Goal: Information Seeking & Learning: Learn about a topic

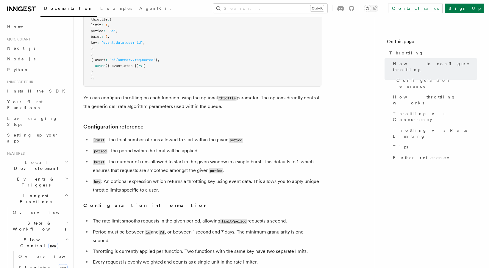
scroll to position [165, 0]
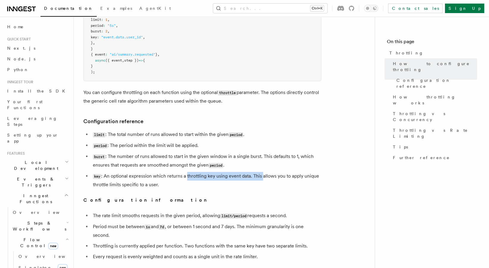
drag, startPoint x: 186, startPoint y: 175, endPoint x: 262, endPoint y: 174, distance: 76.5
click at [262, 174] on li "key : An optional expression which returns a throttling key using event data. T…" at bounding box center [206, 180] width 230 height 17
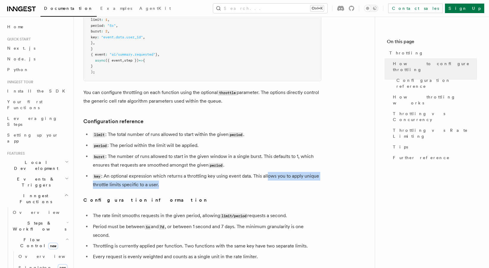
drag, startPoint x: 267, startPoint y: 177, endPoint x: 272, endPoint y: 184, distance: 8.8
click at [272, 184] on li "key : An optional expression which returns a throttling key using event data. T…" at bounding box center [206, 180] width 230 height 17
drag, startPoint x: 230, startPoint y: 185, endPoint x: 162, endPoint y: 176, distance: 69.3
click at [162, 176] on li "key : An optional expression which returns a throttling key using event data. T…" at bounding box center [206, 180] width 230 height 17
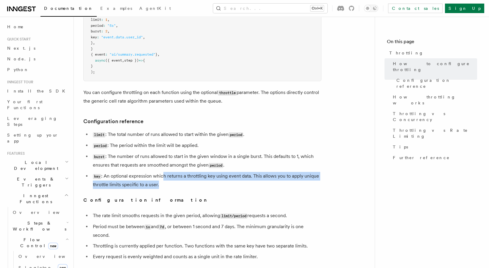
click at [162, 176] on li "key : An optional expression which returns a throttling key using event data. T…" at bounding box center [206, 180] width 230 height 17
drag, startPoint x: 144, startPoint y: 176, endPoint x: 180, endPoint y: 185, distance: 36.7
click at [180, 185] on li "key : An optional expression which returns a throttling key using event data. T…" at bounding box center [206, 180] width 230 height 17
drag, startPoint x: 186, startPoint y: 183, endPoint x: 173, endPoint y: 176, distance: 14.2
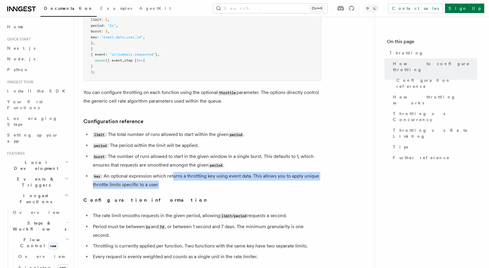
click at [173, 176] on li "key : An optional expression which returns a throttling key using event data. T…" at bounding box center [206, 180] width 230 height 17
drag, startPoint x: 151, startPoint y: 175, endPoint x: 182, endPoint y: 184, distance: 32.3
click at [182, 184] on li "key : An optional expression which returns a throttling key using event data. T…" at bounding box center [206, 180] width 230 height 17
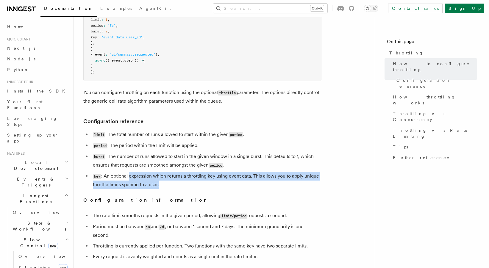
drag, startPoint x: 182, startPoint y: 184, endPoint x: 138, endPoint y: 174, distance: 45.6
click at [138, 174] on li "key : An optional expression which returns a throttling key using event data. T…" at bounding box center [206, 180] width 230 height 17
drag, startPoint x: 132, startPoint y: 176, endPoint x: 168, endPoint y: 183, distance: 37.2
click at [168, 183] on li "key : An optional expression which returns a throttling key using event data. T…" at bounding box center [206, 180] width 230 height 17
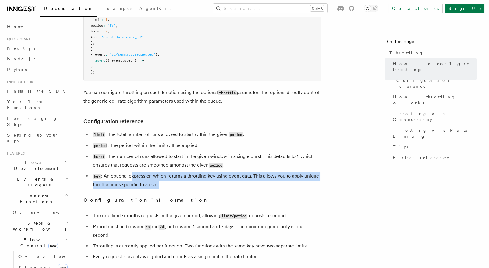
click at [168, 183] on li "key : An optional expression which returns a throttling key using event data. T…" at bounding box center [206, 180] width 230 height 17
drag, startPoint x: 170, startPoint y: 182, endPoint x: 125, endPoint y: 174, distance: 45.5
click at [125, 174] on li "key : An optional expression which returns a throttling key using event data. T…" at bounding box center [206, 180] width 230 height 17
drag, startPoint x: 123, startPoint y: 175, endPoint x: 174, endPoint y: 182, distance: 51.0
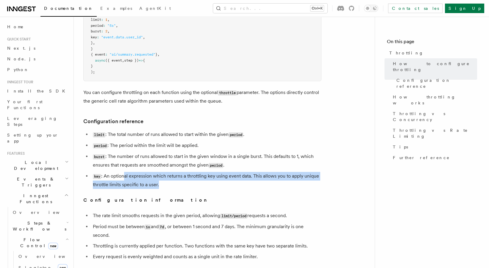
click at [174, 182] on li "key : An optional expression which returns a throttling key using event data. T…" at bounding box center [206, 180] width 230 height 17
drag, startPoint x: 174, startPoint y: 182, endPoint x: 163, endPoint y: 178, distance: 11.2
click at [163, 178] on li "key : An optional expression which returns a throttling key using event data. T…" at bounding box center [206, 180] width 230 height 17
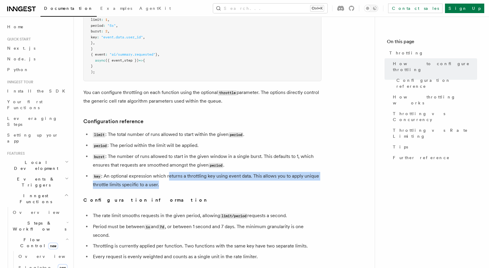
drag, startPoint x: 169, startPoint y: 177, endPoint x: 206, endPoint y: 181, distance: 36.6
click at [206, 181] on li "key : An optional expression which returns a throttling key using event data. T…" at bounding box center [206, 180] width 230 height 17
drag, startPoint x: 206, startPoint y: 181, endPoint x: 152, endPoint y: 175, distance: 54.0
click at [152, 175] on li "key : An optional expression which returns a throttling key using event data. T…" at bounding box center [206, 180] width 230 height 17
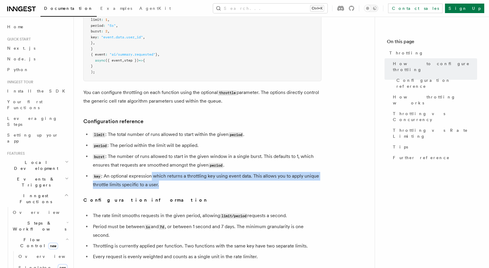
click at [152, 175] on li "key : An optional expression which returns a throttling key using event data. T…" at bounding box center [206, 180] width 230 height 17
drag, startPoint x: 165, startPoint y: 179, endPoint x: 173, endPoint y: 181, distance: 7.9
click at [173, 181] on li "key : An optional expression which returns a throttling key using event data. T…" at bounding box center [206, 180] width 230 height 17
drag, startPoint x: 173, startPoint y: 181, endPoint x: 156, endPoint y: 178, distance: 16.7
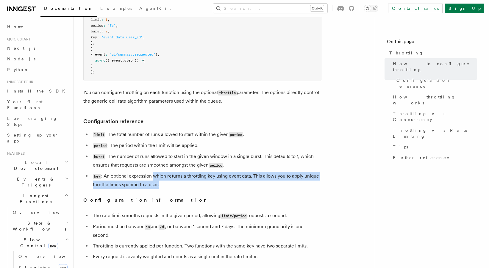
click at [156, 178] on li "key : An optional expression which returns a throttling key using event data. T…" at bounding box center [206, 180] width 230 height 17
drag, startPoint x: 154, startPoint y: 177, endPoint x: 166, endPoint y: 183, distance: 13.1
click at [166, 183] on li "key : An optional expression which returns a throttling key using event data. T…" at bounding box center [206, 180] width 230 height 17
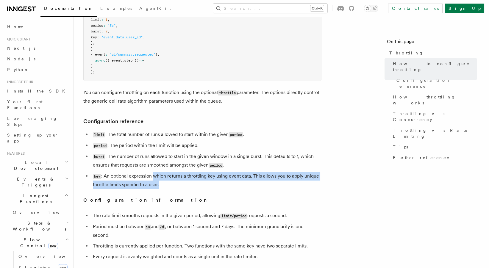
drag, startPoint x: 166, startPoint y: 183, endPoint x: 160, endPoint y: 179, distance: 7.0
click at [160, 179] on li "key : An optional expression which returns a throttling key using event data. T…" at bounding box center [206, 180] width 230 height 17
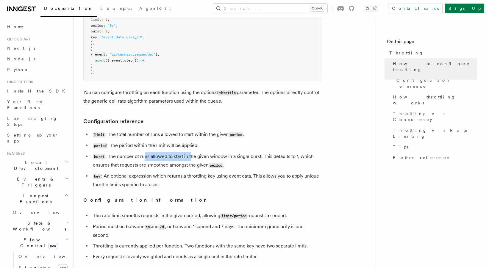
drag, startPoint x: 144, startPoint y: 156, endPoint x: 190, endPoint y: 154, distance: 46.2
click at [190, 154] on li "burst : The number of runs allowed to start in the given window in a single bur…" at bounding box center [206, 160] width 230 height 17
drag, startPoint x: 164, startPoint y: 154, endPoint x: 203, endPoint y: 155, distance: 38.7
click at [203, 155] on li "burst : The number of runs allowed to start in the given window in a single bur…" at bounding box center [206, 160] width 230 height 17
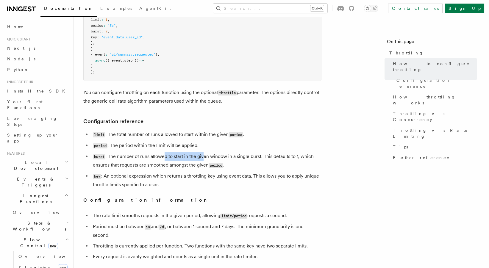
click at [203, 155] on li "burst : The number of runs allowed to start in the given window in a single bur…" at bounding box center [206, 160] width 230 height 17
drag, startPoint x: 179, startPoint y: 154, endPoint x: 250, endPoint y: 155, distance: 71.4
click at [250, 155] on li "burst : The number of runs allowed to start in the given window in a single bur…" at bounding box center [206, 160] width 230 height 17
drag, startPoint x: 263, startPoint y: 156, endPoint x: 143, endPoint y: 156, distance: 120.5
click at [143, 156] on li "burst : The number of runs allowed to start in the given window in a single bur…" at bounding box center [206, 160] width 230 height 17
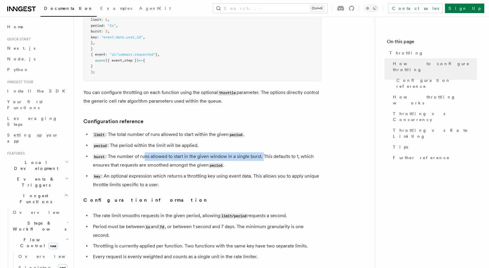
click at [143, 156] on li "burst : The number of runs allowed to start in the given window in a single bur…" at bounding box center [206, 160] width 230 height 17
drag, startPoint x: 148, startPoint y: 156, endPoint x: 261, endPoint y: 158, distance: 112.8
click at [261, 158] on li "burst : The number of runs allowed to start in the given window in a single bur…" at bounding box center [206, 160] width 230 height 17
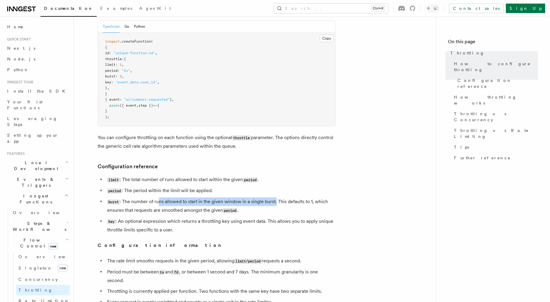
scroll to position [140, 0]
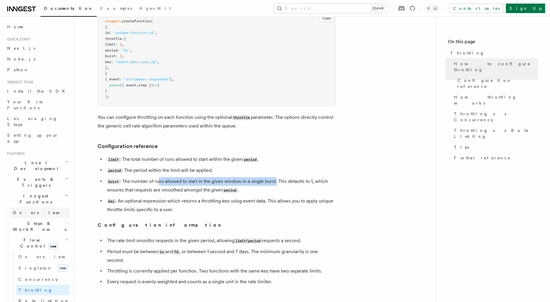
drag, startPoint x: 31, startPoint y: 174, endPoint x: 35, endPoint y: 173, distance: 3.5
click at [31, 207] on link "Overview" at bounding box center [40, 212] width 60 height 11
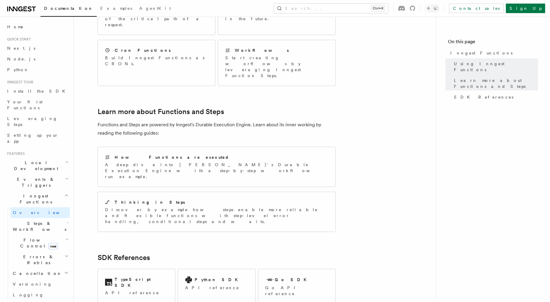
scroll to position [370, 0]
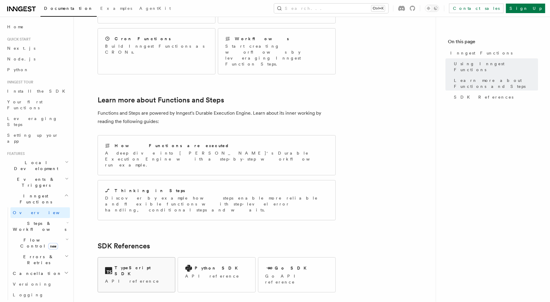
click at [138, 268] on p "API reference" at bounding box center [136, 281] width 63 height 6
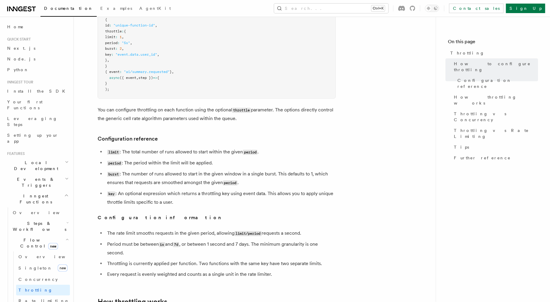
scroll to position [215, 0]
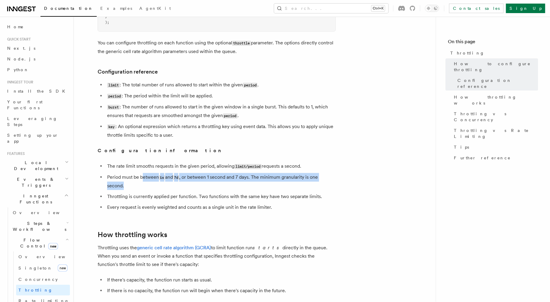
drag, startPoint x: 143, startPoint y: 179, endPoint x: 155, endPoint y: 183, distance: 12.6
click at [155, 183] on li "Period must be between 1s and 7d , or between 1 second and 7 days. The minimum …" at bounding box center [220, 181] width 230 height 17
drag, startPoint x: 155, startPoint y: 183, endPoint x: 149, endPoint y: 175, distance: 9.8
click at [149, 175] on li "Period must be between 1s and 7d , or between 1 second and 7 days. The minimum …" at bounding box center [220, 181] width 230 height 17
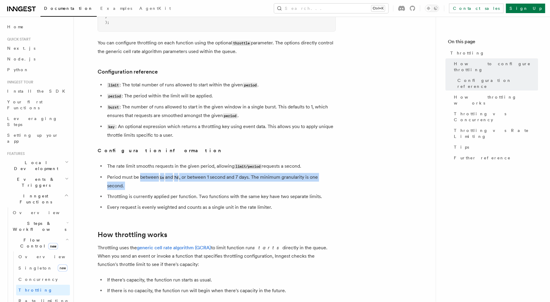
click at [149, 175] on li "Period must be between 1s and 7d , or between 1 second and 7 days. The minimum …" at bounding box center [220, 181] width 230 height 17
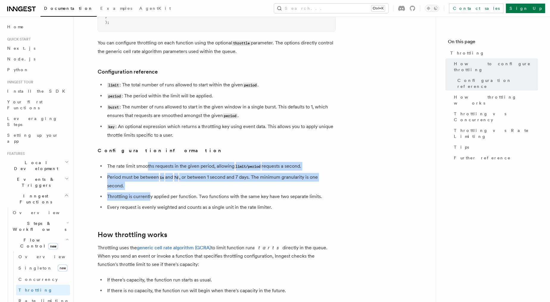
drag, startPoint x: 148, startPoint y: 168, endPoint x: 151, endPoint y: 192, distance: 24.8
click at [151, 192] on ul "The rate limit smooths requests in the given period, allowing limit/period requ…" at bounding box center [217, 186] width 238 height 49
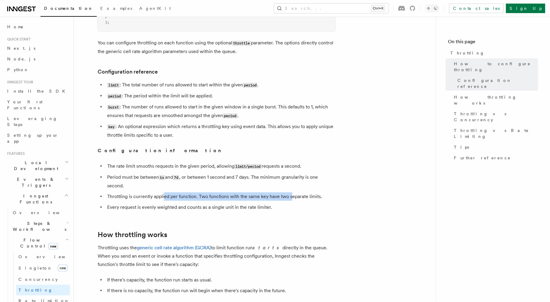
drag, startPoint x: 164, startPoint y: 197, endPoint x: 290, endPoint y: 191, distance: 126.3
click at [290, 191] on ul "The rate limit smooths requests in the given period, allowing limit/period requ…" at bounding box center [217, 186] width 238 height 49
drag, startPoint x: 342, startPoint y: 194, endPoint x: 124, endPoint y: 193, distance: 218.1
click at [124, 193] on article "Features Inngest Functions Flow Control Throttling Throttling allows you to spe…" at bounding box center [254, 266] width 343 height 910
click at [124, 193] on ul "The rate limit smooths requests in the given period, allowing limit/period requ…" at bounding box center [217, 186] width 238 height 49
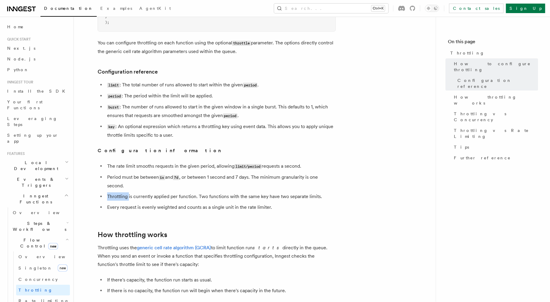
click at [124, 193] on ul "The rate limit smooths requests in the given period, allowing limit/period requ…" at bounding box center [217, 186] width 238 height 49
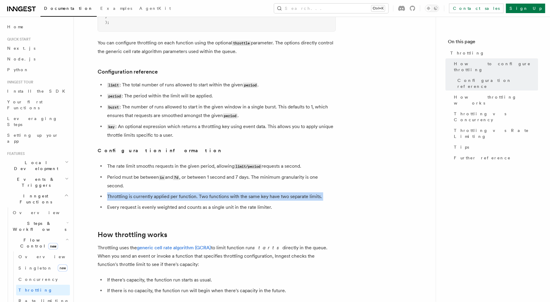
click at [124, 193] on ul "The rate limit smooths requests in the given period, allowing limit/period requ…" at bounding box center [217, 186] width 238 height 49
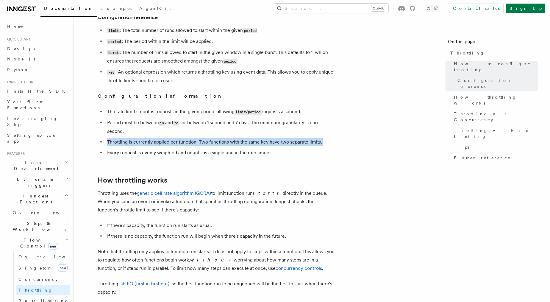
scroll to position [289, 0]
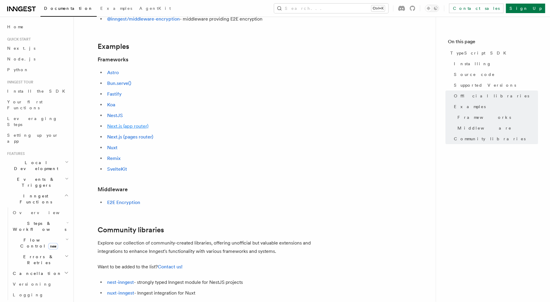
click at [121, 126] on link "Next.js (app router)" at bounding box center [127, 126] width 41 height 6
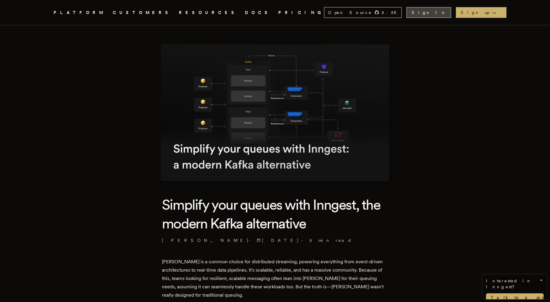
click at [451, 13] on link "Sign In" at bounding box center [428, 12] width 45 height 11
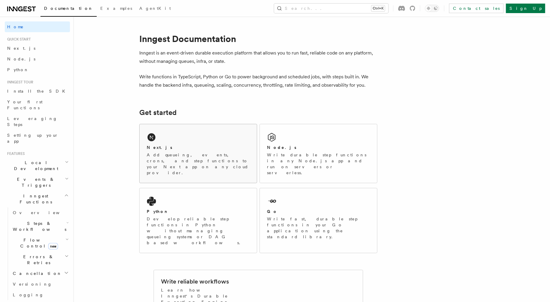
click at [179, 143] on div "Next.js Add queueing, events, crons, and step functions to your Next app on any…" at bounding box center [198, 153] width 117 height 59
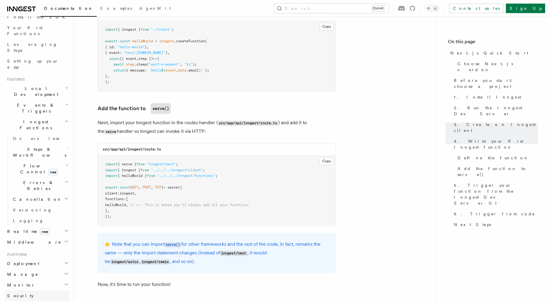
scroll to position [174, 0]
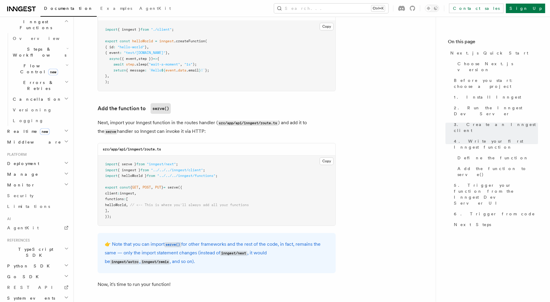
click at [48, 244] on h2 "TypeScript SDK" at bounding box center [37, 252] width 65 height 17
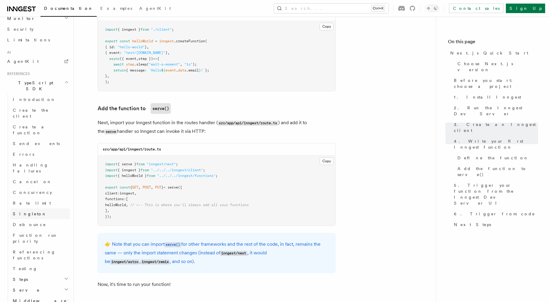
scroll to position [367, 0]
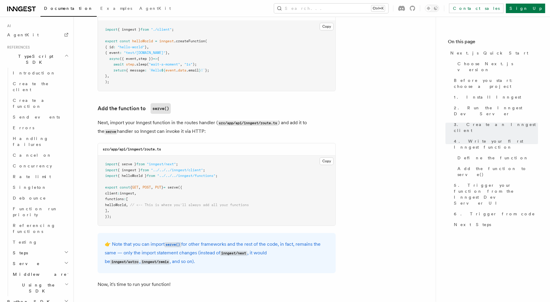
click at [57, 279] on h2 "Using the SDK" at bounding box center [40, 287] width 60 height 17
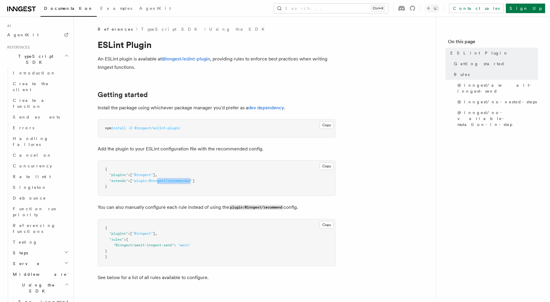
drag, startPoint x: 195, startPoint y: 181, endPoint x: 161, endPoint y: 180, distance: 34.8
click at [161, 180] on span ""plugin:@inngest/recommended"" at bounding box center [162, 181] width 60 height 4
click at [327, 124] on button "Copy Copied" at bounding box center [327, 125] width 14 height 8
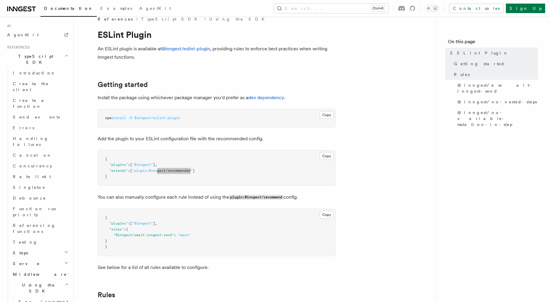
scroll to position [37, 0]
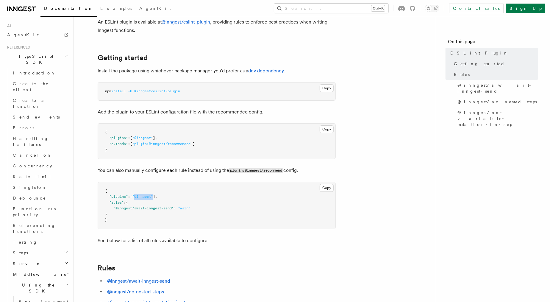
drag, startPoint x: 156, startPoint y: 197, endPoint x: 136, endPoint y: 195, distance: 20.1
click at [136, 195] on span ""plugins" : [ "@inngest" ] ," at bounding box center [131, 196] width 52 height 4
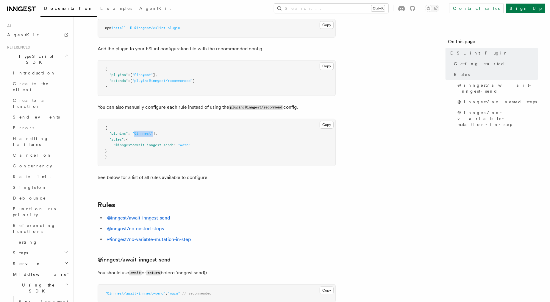
scroll to position [148, 0]
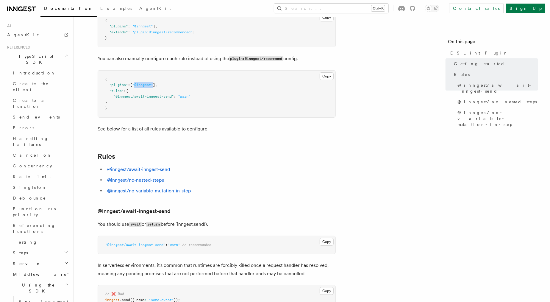
copy span "@inngest""
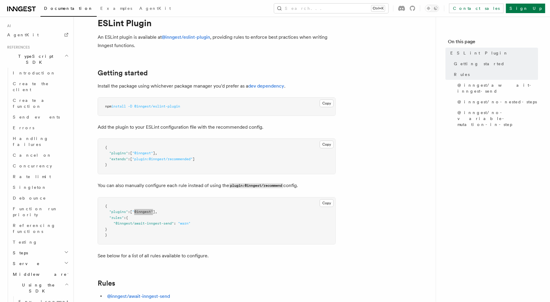
scroll to position [37, 0]
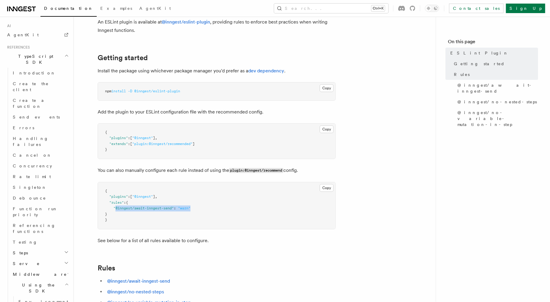
drag, startPoint x: 115, startPoint y: 206, endPoint x: 209, endPoint y: 206, distance: 93.7
click at [209, 206] on pre "{ "plugins" : [ "@inngest" ] , "rules" : { "@inngest/await-inngest-send" : "war…" at bounding box center [216, 205] width 237 height 47
copy span "@inngest/await-inngest-send" : "warn""
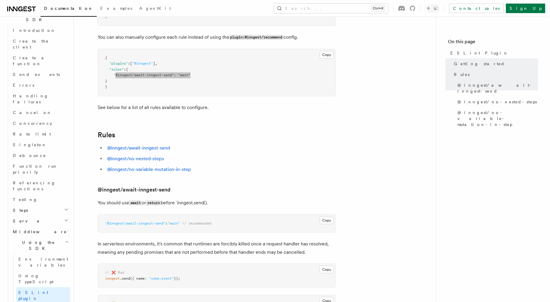
scroll to position [186, 0]
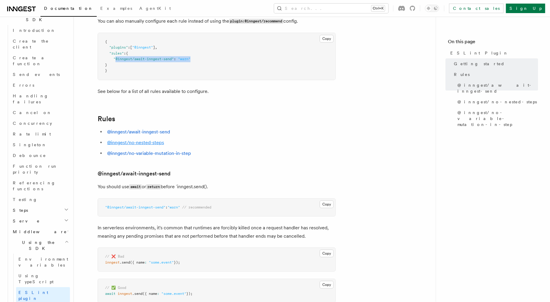
click at [155, 143] on link "@inngest/no-nested-steps" at bounding box center [135, 143] width 57 height 6
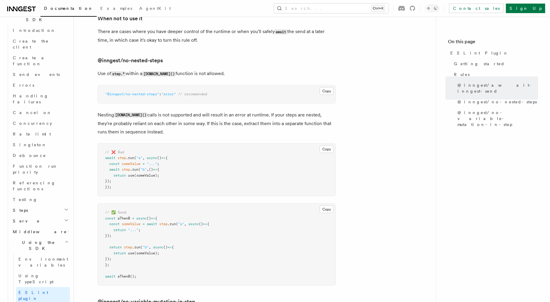
scroll to position [514, 0]
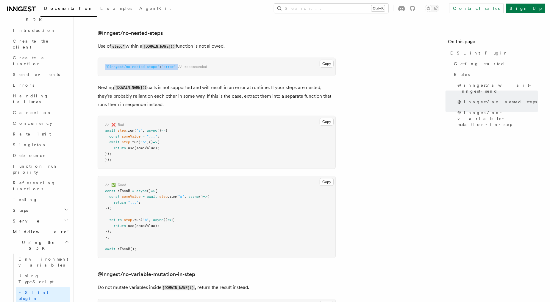
drag, startPoint x: 182, startPoint y: 67, endPoint x: 103, endPoint y: 68, distance: 79.1
click at [99, 68] on pre ""@inngest/no-nested-steps" : "error" // recommended" at bounding box center [216, 67] width 237 height 18
copy span ""@inngest/no-nested-steps" : "error""
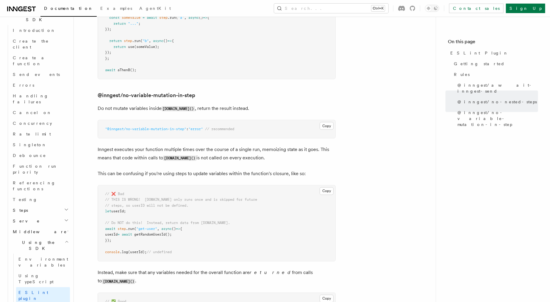
scroll to position [699, 0]
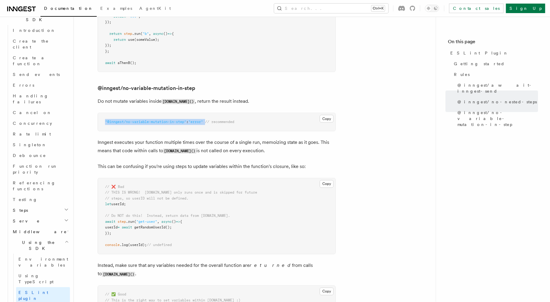
drag, startPoint x: 209, startPoint y: 120, endPoint x: 74, endPoint y: 117, distance: 135.1
copy span ""@inngest/no-variable-mutation-in-step" : "error""
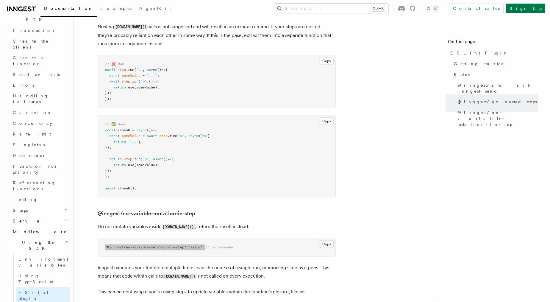
scroll to position [574, 0]
click at [36, 273] on span "Using TypeScript" at bounding box center [35, 278] width 35 height 11
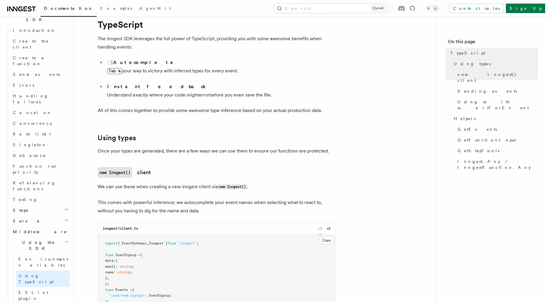
scroll to position [37, 0]
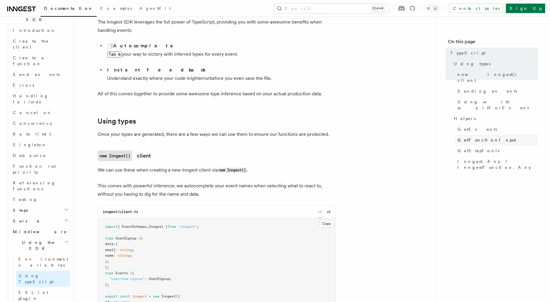
click at [477, 137] on span "GetFunctionInput" at bounding box center [486, 140] width 59 height 6
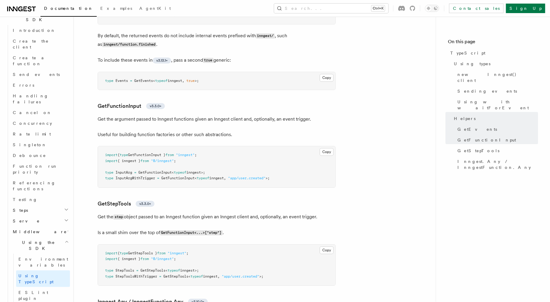
scroll to position [1213, 0]
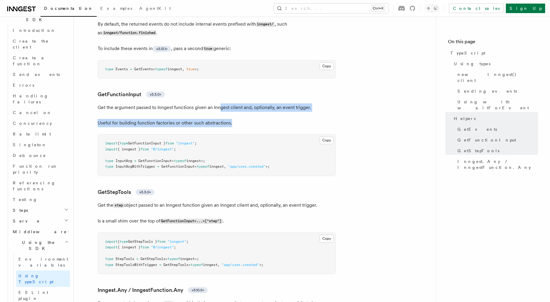
drag, startPoint x: 222, startPoint y: 110, endPoint x: 236, endPoint y: 126, distance: 21.1
click at [236, 126] on p "Useful for building function factories or other such abstractions." at bounding box center [217, 123] width 238 height 8
drag, startPoint x: 239, startPoint y: 124, endPoint x: 215, endPoint y: 109, distance: 28.6
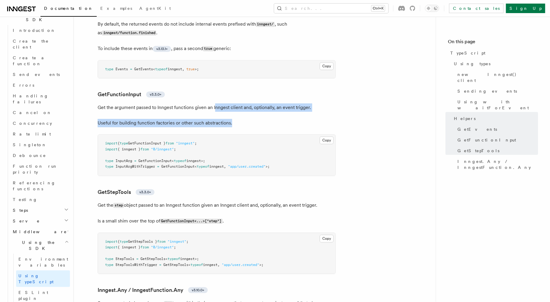
click at [215, 109] on p "Get the argument passed to Inngest functions given an Inngest client and, optio…" at bounding box center [217, 107] width 238 height 8
drag, startPoint x: 202, startPoint y: 110, endPoint x: 242, endPoint y: 124, distance: 41.7
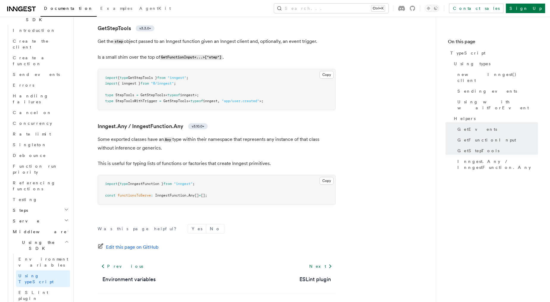
scroll to position [1399, 0]
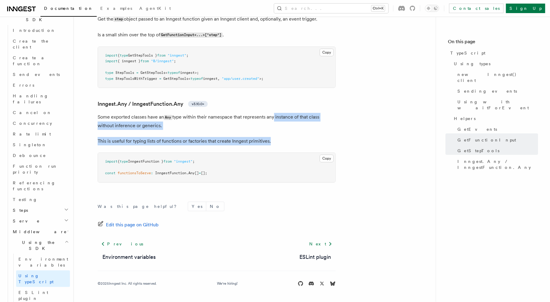
drag, startPoint x: 273, startPoint y: 117, endPoint x: 288, endPoint y: 132, distance: 20.6
drag, startPoint x: 293, startPoint y: 137, endPoint x: 223, endPoint y: 117, distance: 73.4
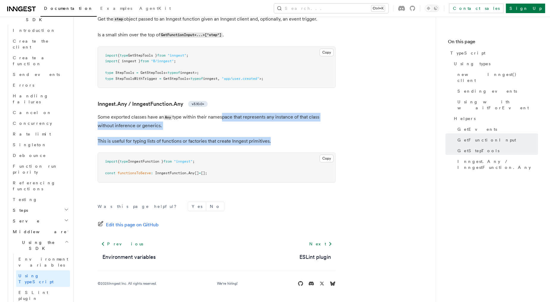
click at [223, 117] on p "Some exported classes have an Any type within their namespace that represents a…" at bounding box center [217, 121] width 238 height 17
drag, startPoint x: 231, startPoint y: 120, endPoint x: 266, endPoint y: 140, distance: 40.3
click at [266, 140] on p "This is useful for typing lists of functions or factories that create Inngest p…" at bounding box center [217, 141] width 238 height 8
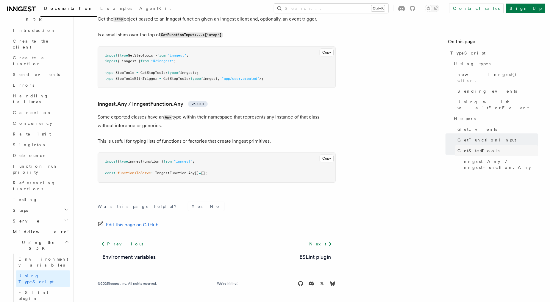
click at [481, 148] on span "GetStepTools" at bounding box center [478, 151] width 42 height 6
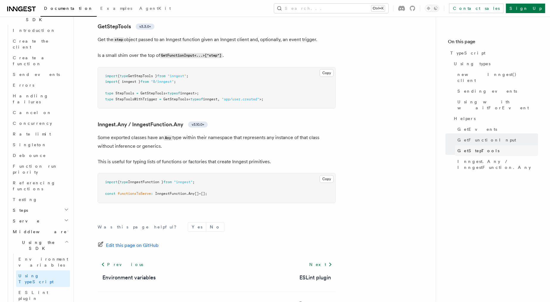
scroll to position [1373, 0]
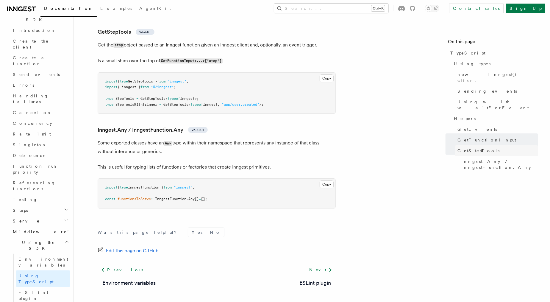
drag, startPoint x: 475, startPoint y: 140, endPoint x: 472, endPoint y: 142, distance: 4.0
click at [475, 148] on span "GetStepTools" at bounding box center [478, 151] width 42 height 6
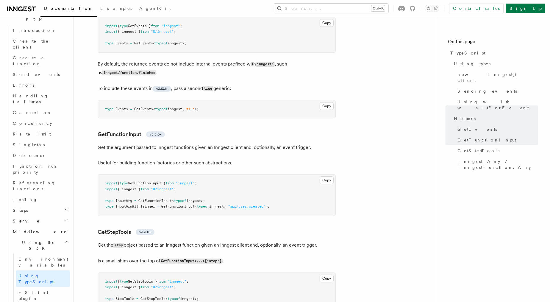
scroll to position [1288, 0]
